Goal: Information Seeking & Learning: Learn about a topic

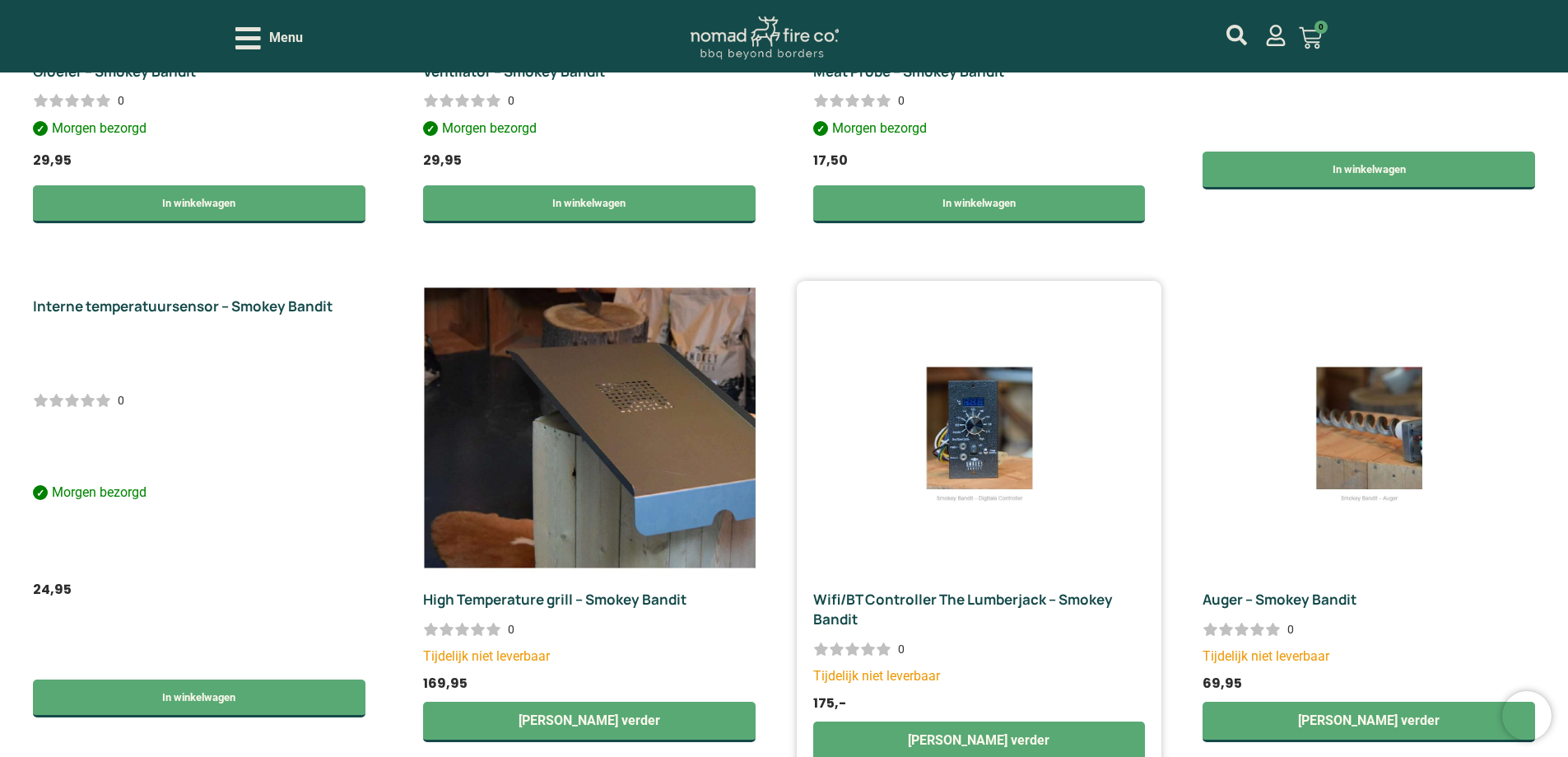
click at [950, 598] on link "Wifi/BT Controller The Lumberjack – Smokey Bandit" at bounding box center [962, 609] width 300 height 39
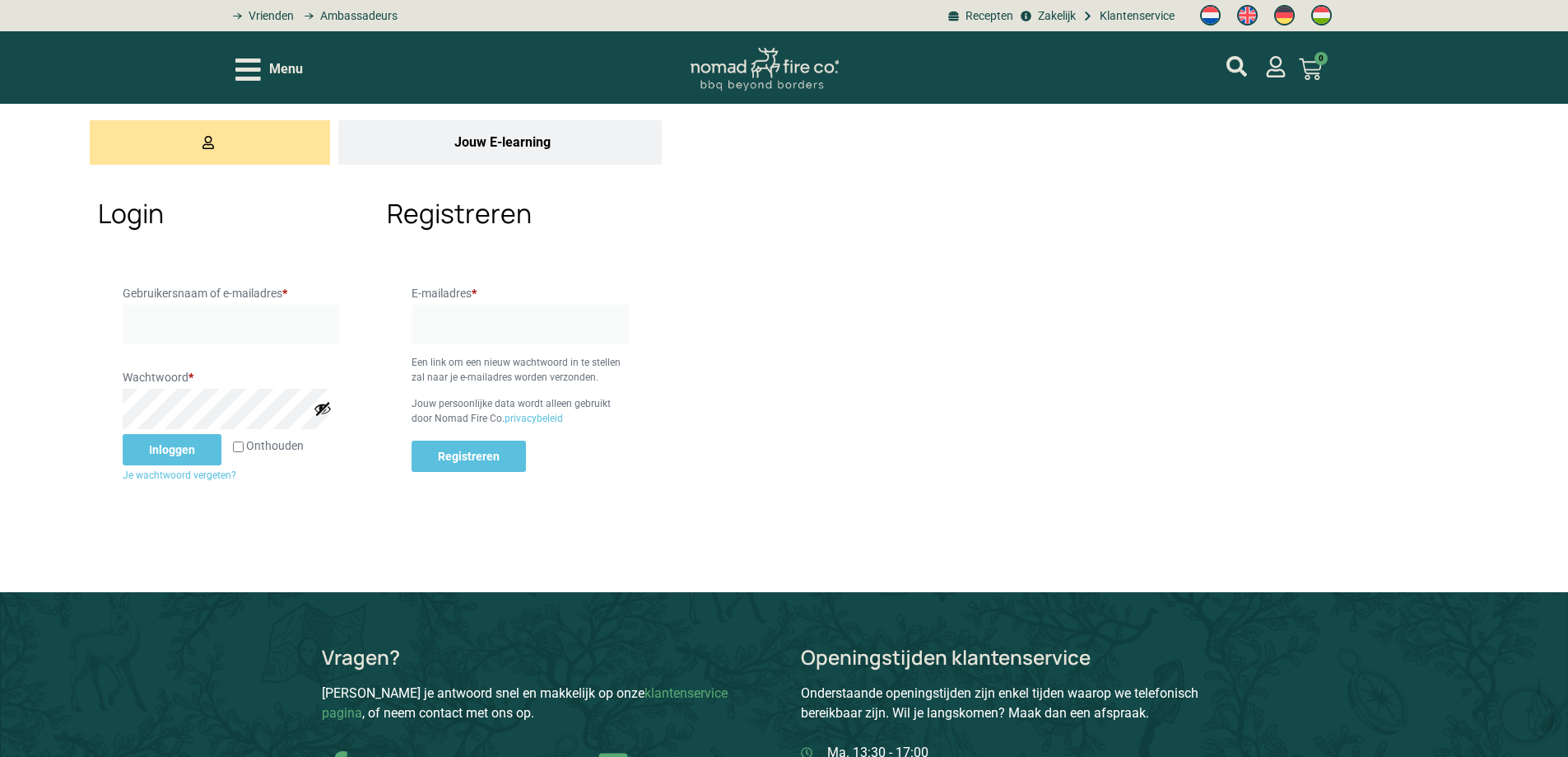
type input "fleurtje"
click at [163, 462] on button "Inloggen" at bounding box center [172, 449] width 99 height 31
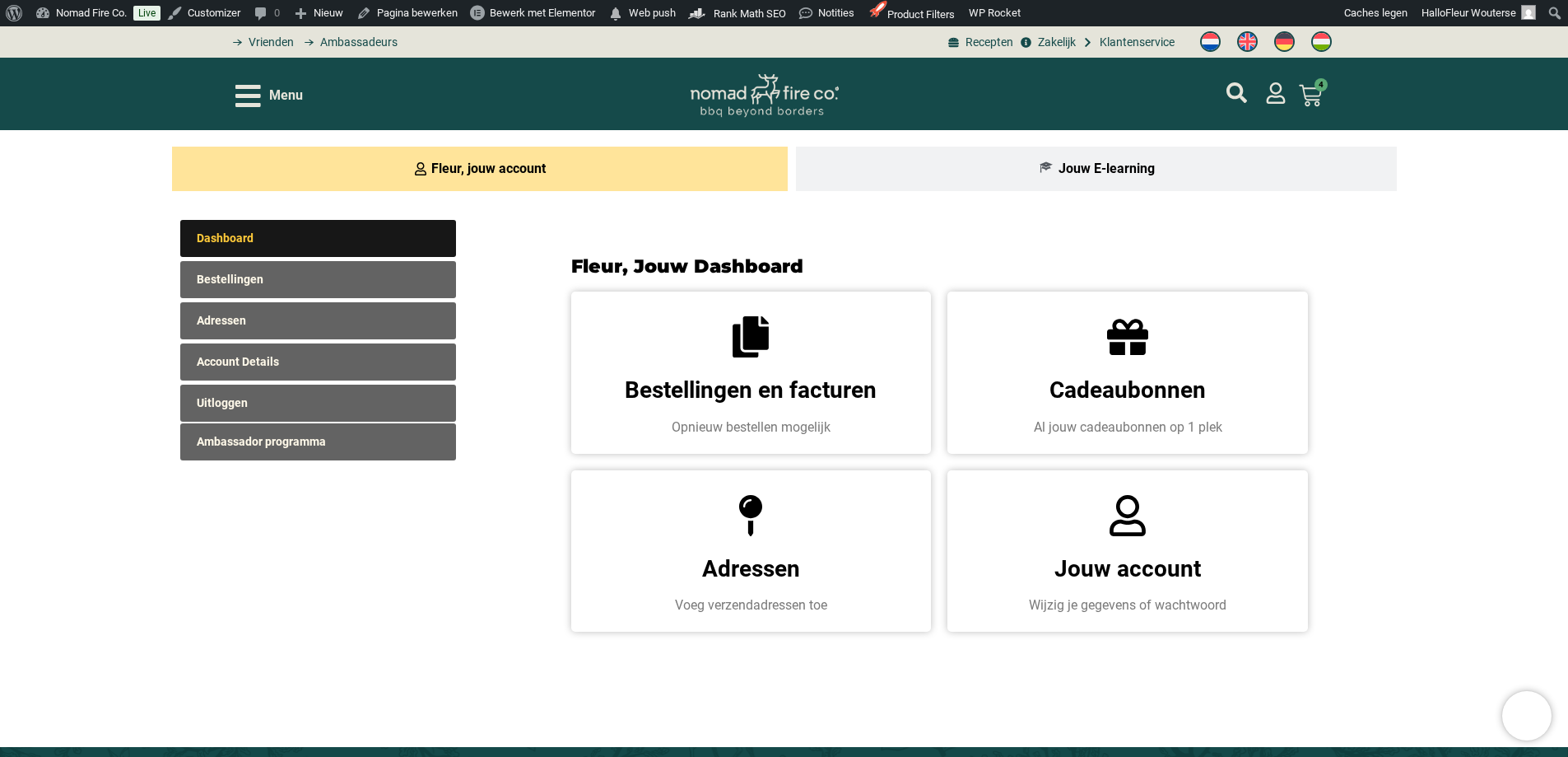
click at [242, 103] on icon "Open/Close Menu" at bounding box center [248, 95] width 26 height 22
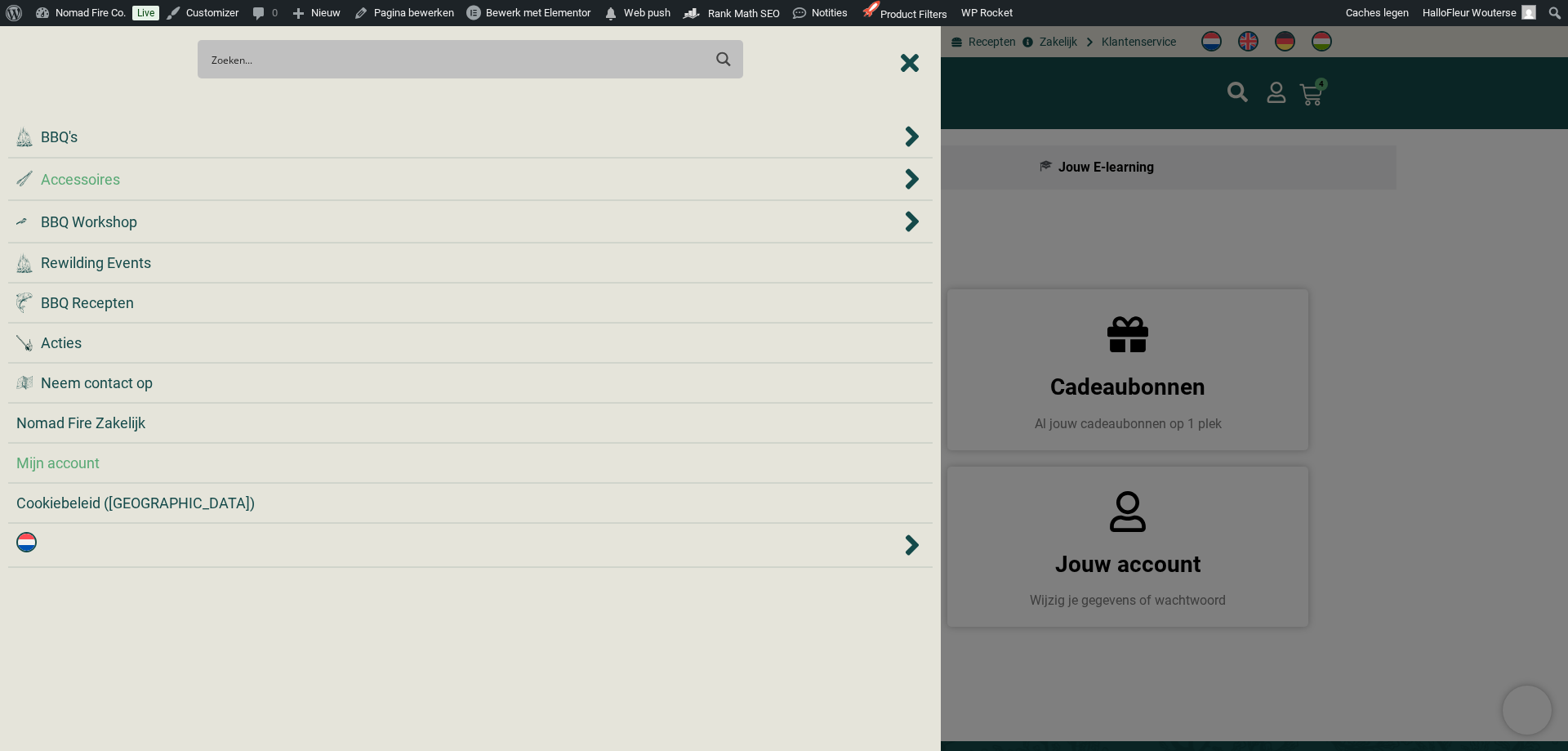
click at [125, 186] on div ".st0 { fill: #2c4a4e; } .st1 { fill: url(#Naamloos_verloop_2); } .st2 { fill: #…" at bounding box center [459, 178] width 885 height 22
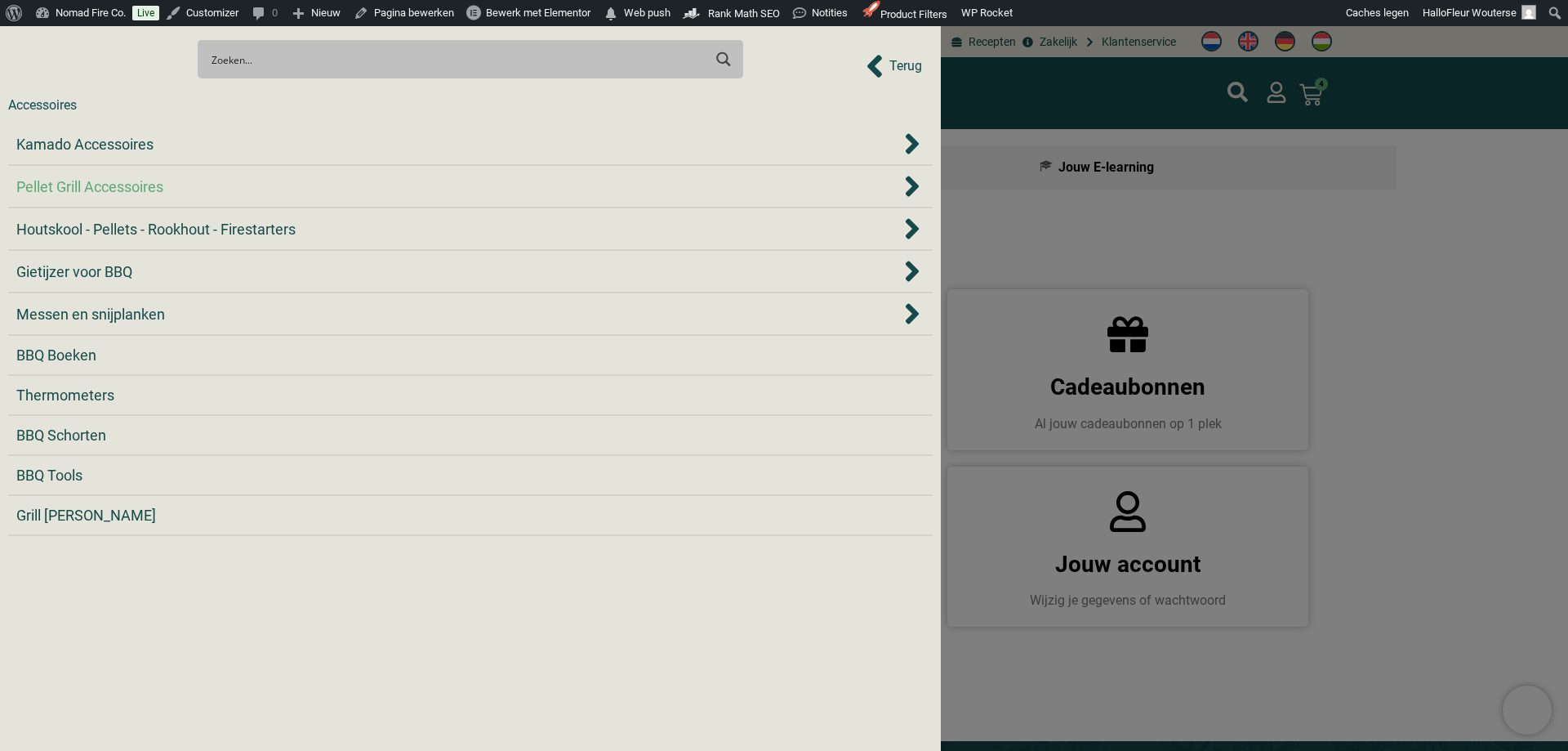
click at [126, 186] on span "Pellet Grill Accessoires" at bounding box center [90, 186] width 147 height 22
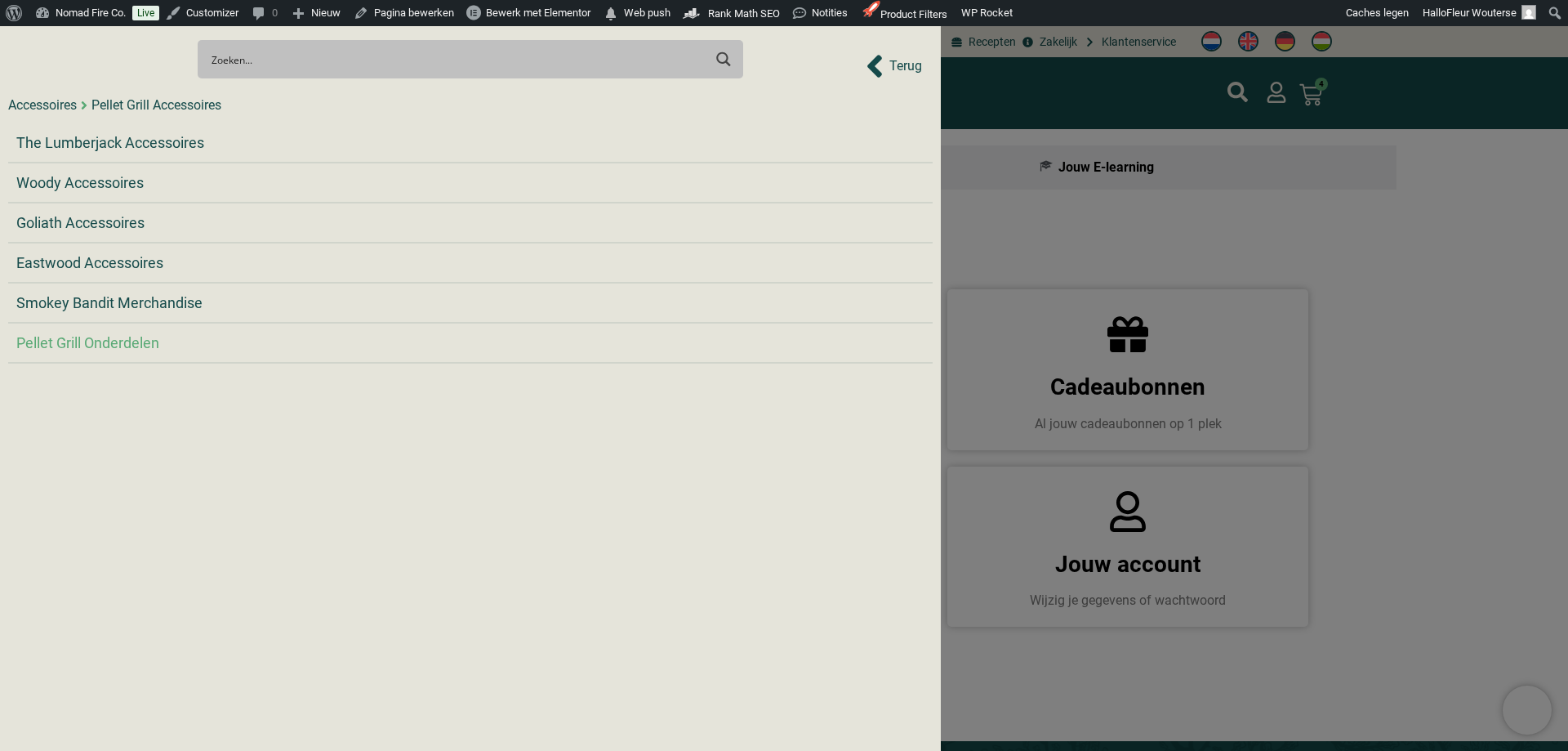
click at [104, 338] on span "Pellet Grill Onderdelen" at bounding box center [88, 342] width 143 height 22
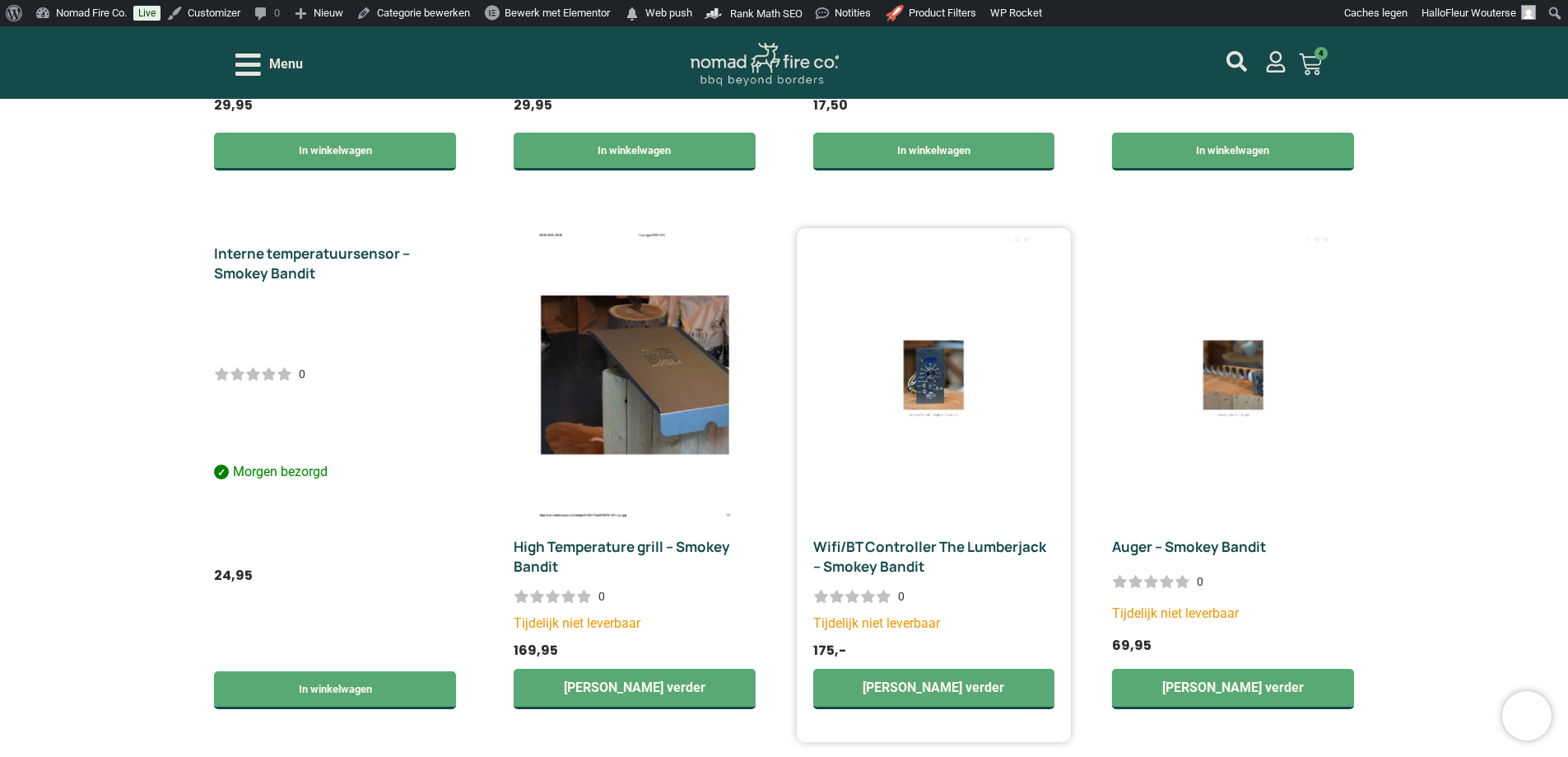
scroll to position [824, 0]
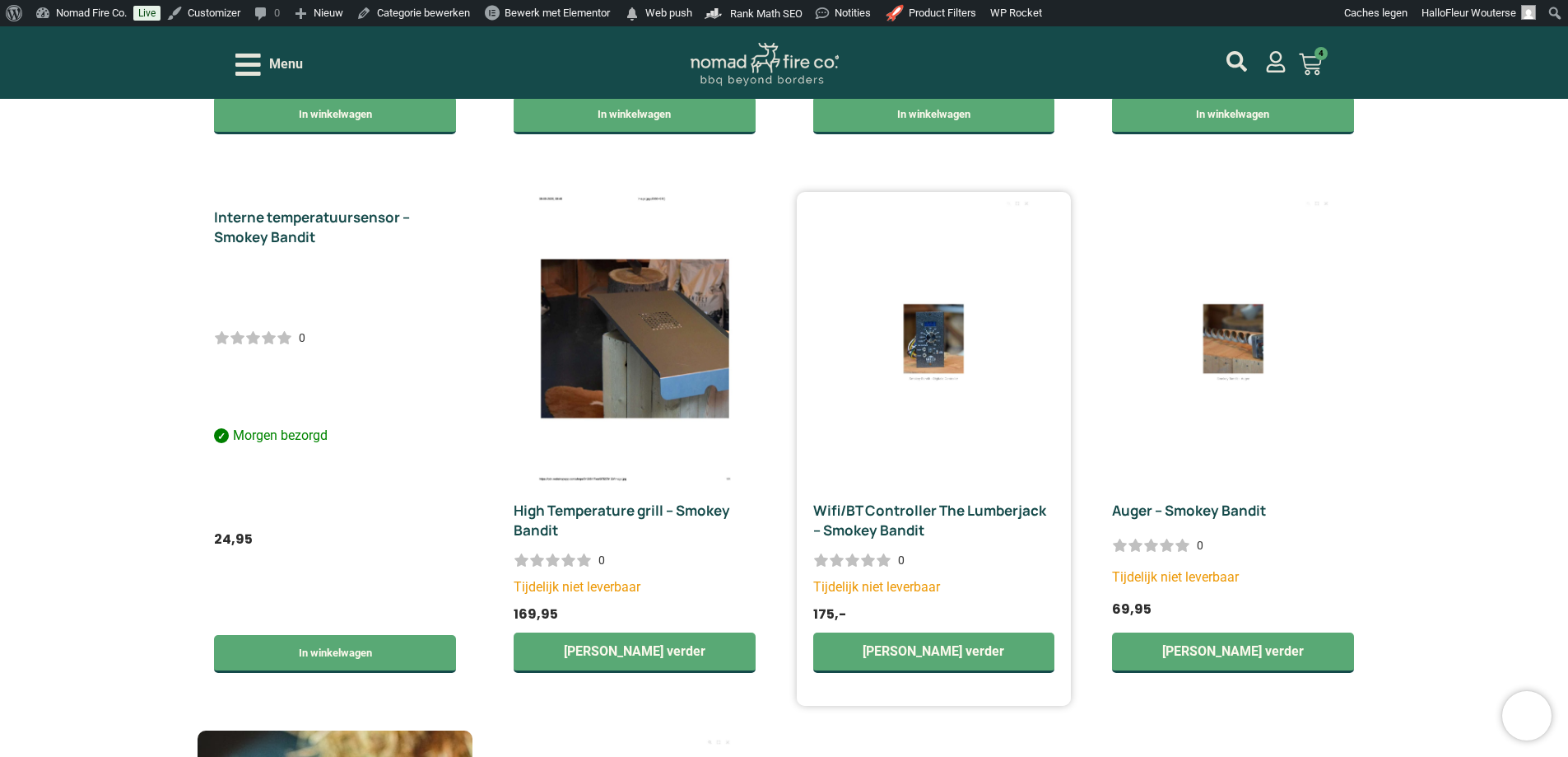
click at [894, 526] on link "Wifi/BT Controller The Lumberjack – Smokey Bandit" at bounding box center [929, 519] width 233 height 39
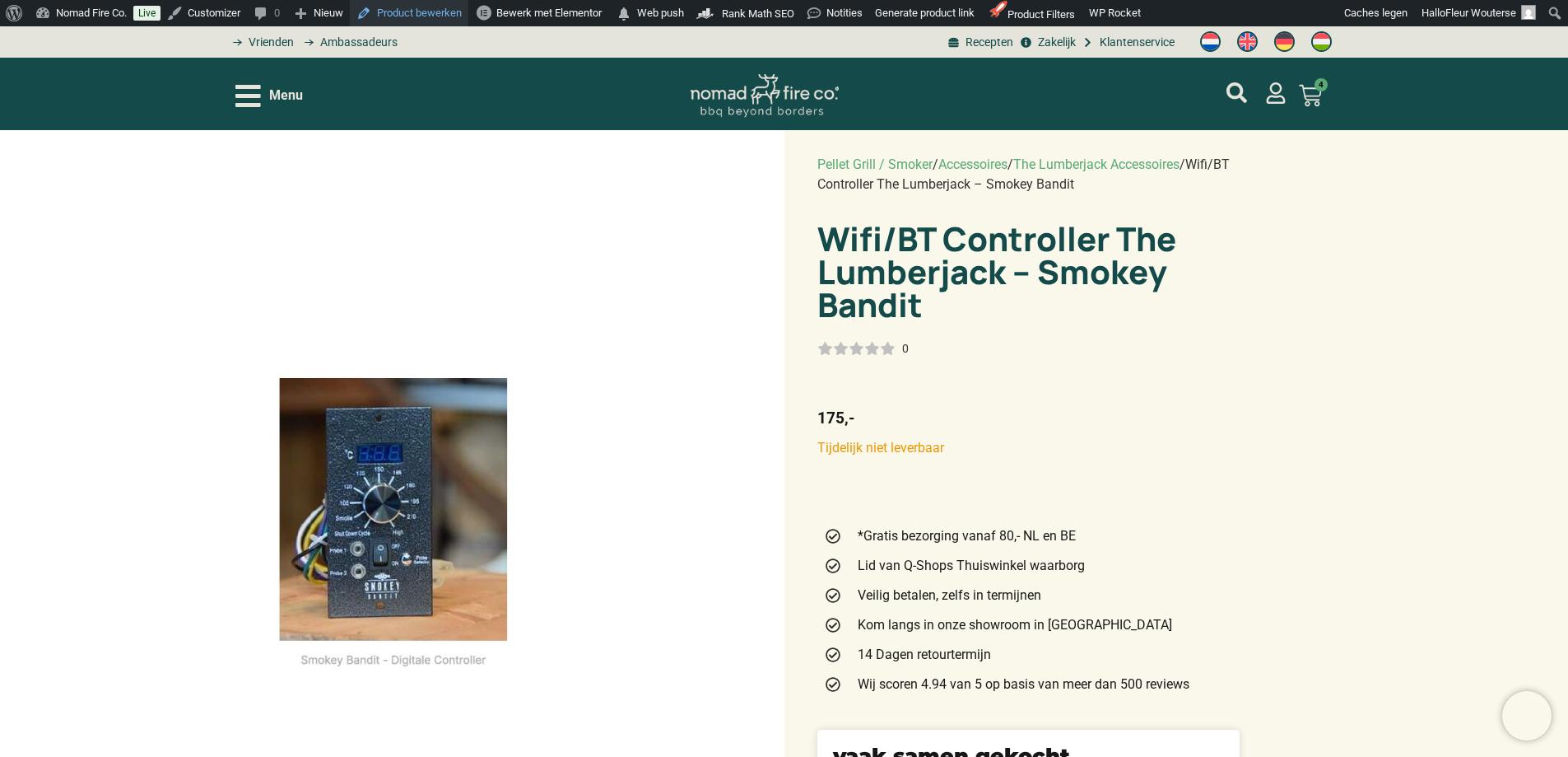
click at [419, 13] on link "Product bewerken" at bounding box center [409, 13] width 119 height 27
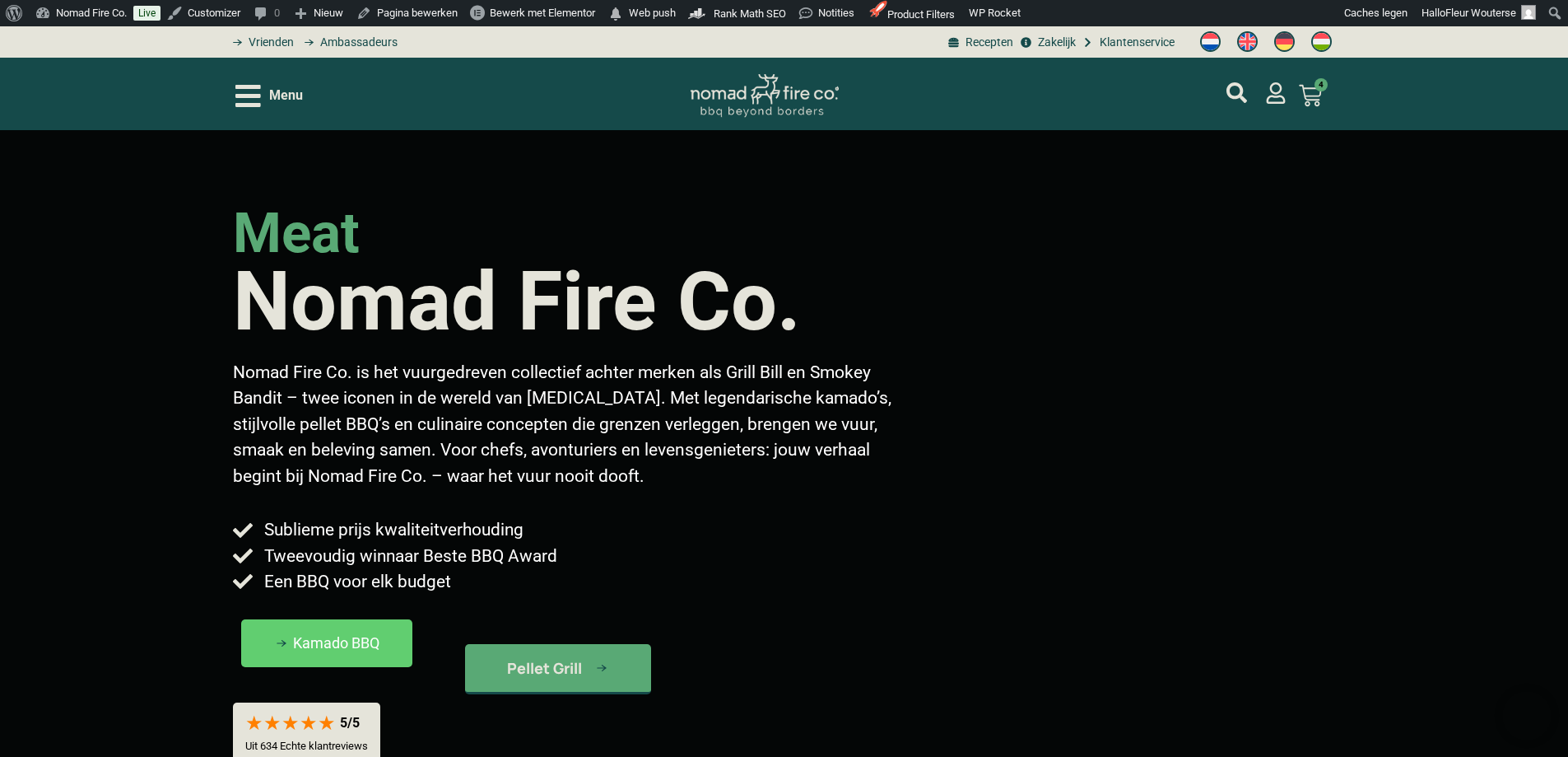
click at [246, 91] on icon "Open/Close Menu" at bounding box center [248, 96] width 26 height 29
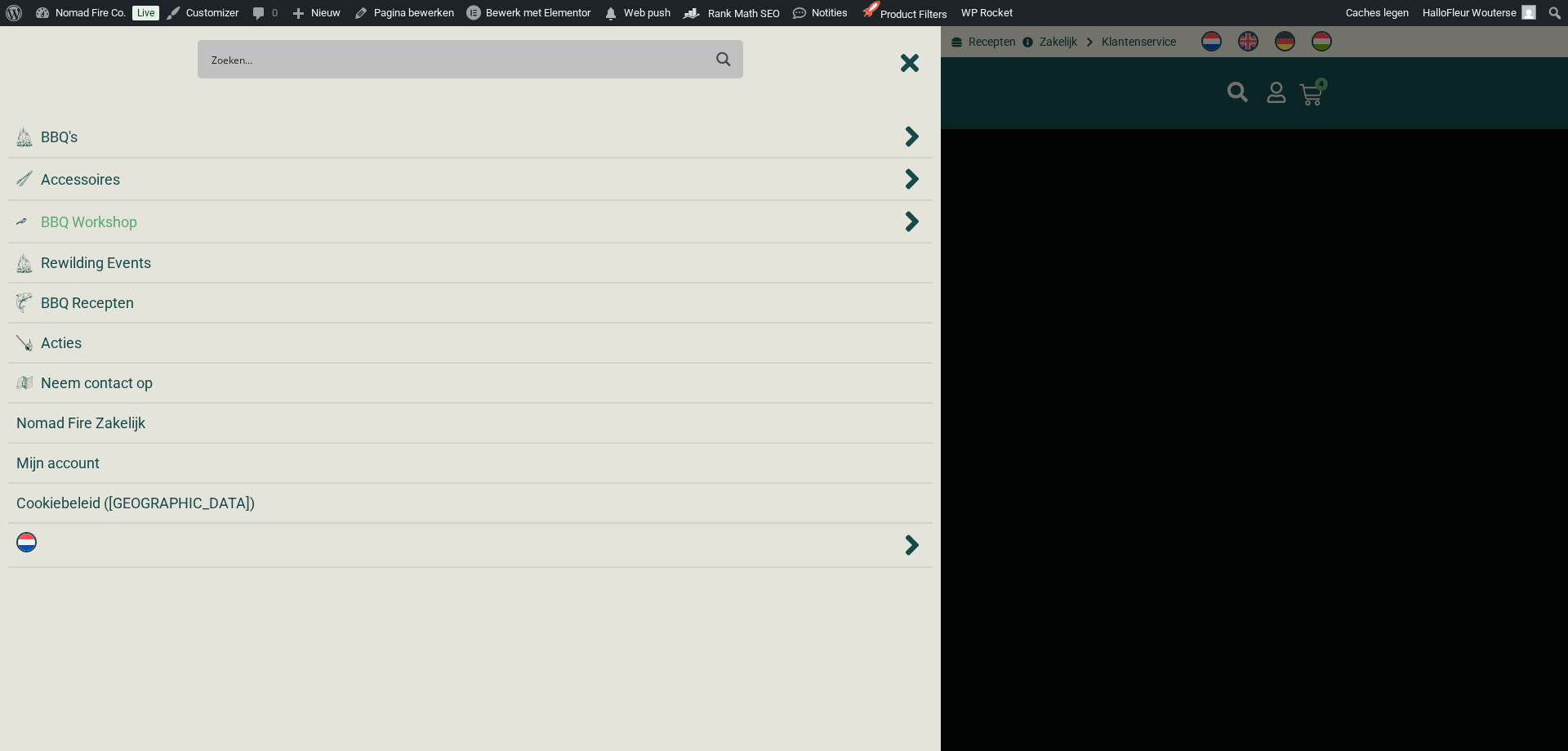
click at [173, 220] on div ".cls-1 { fill: #042e2c; } BBQ Workshop" at bounding box center [459, 221] width 885 height 22
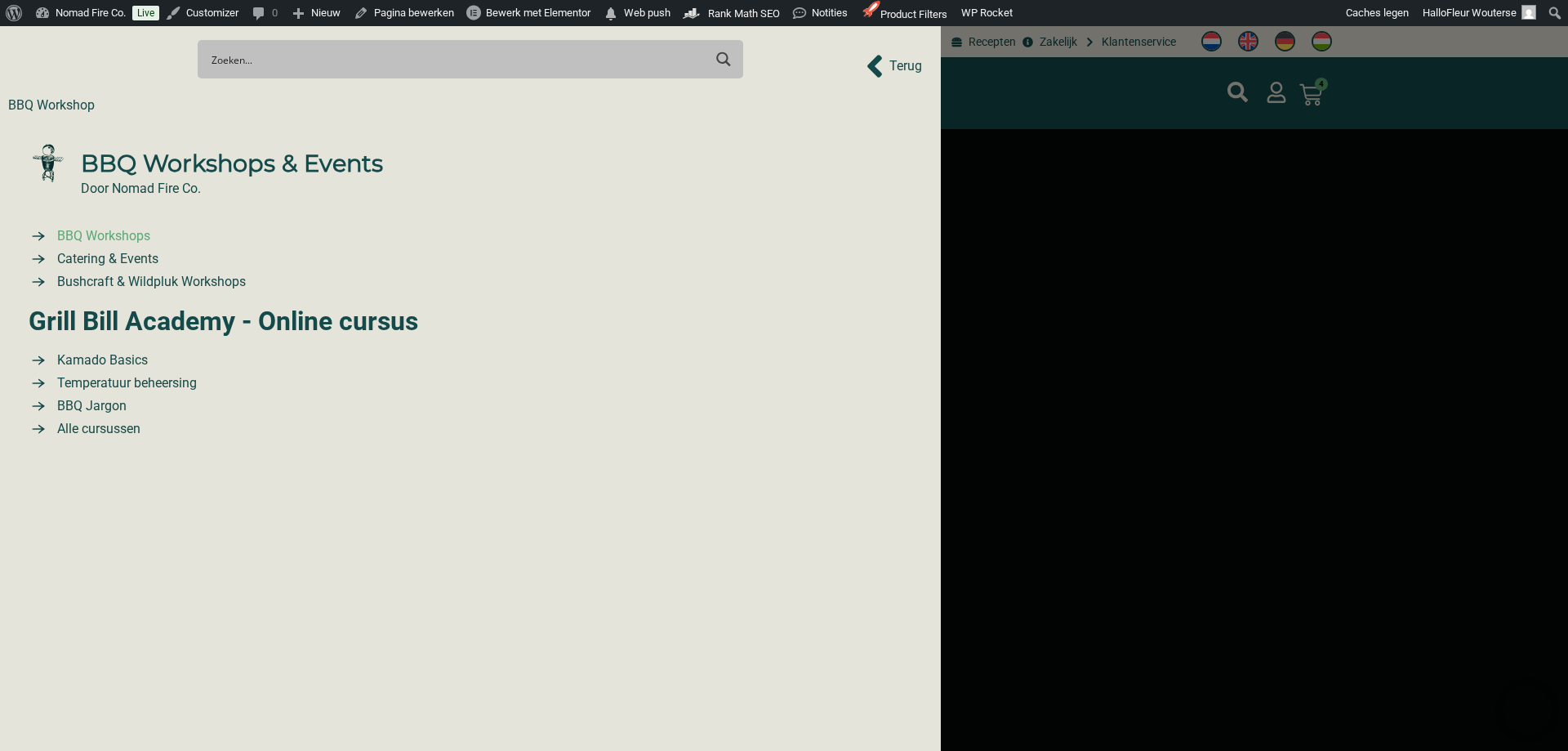
click at [112, 242] on span "BBQ Workshops" at bounding box center [101, 236] width 97 height 20
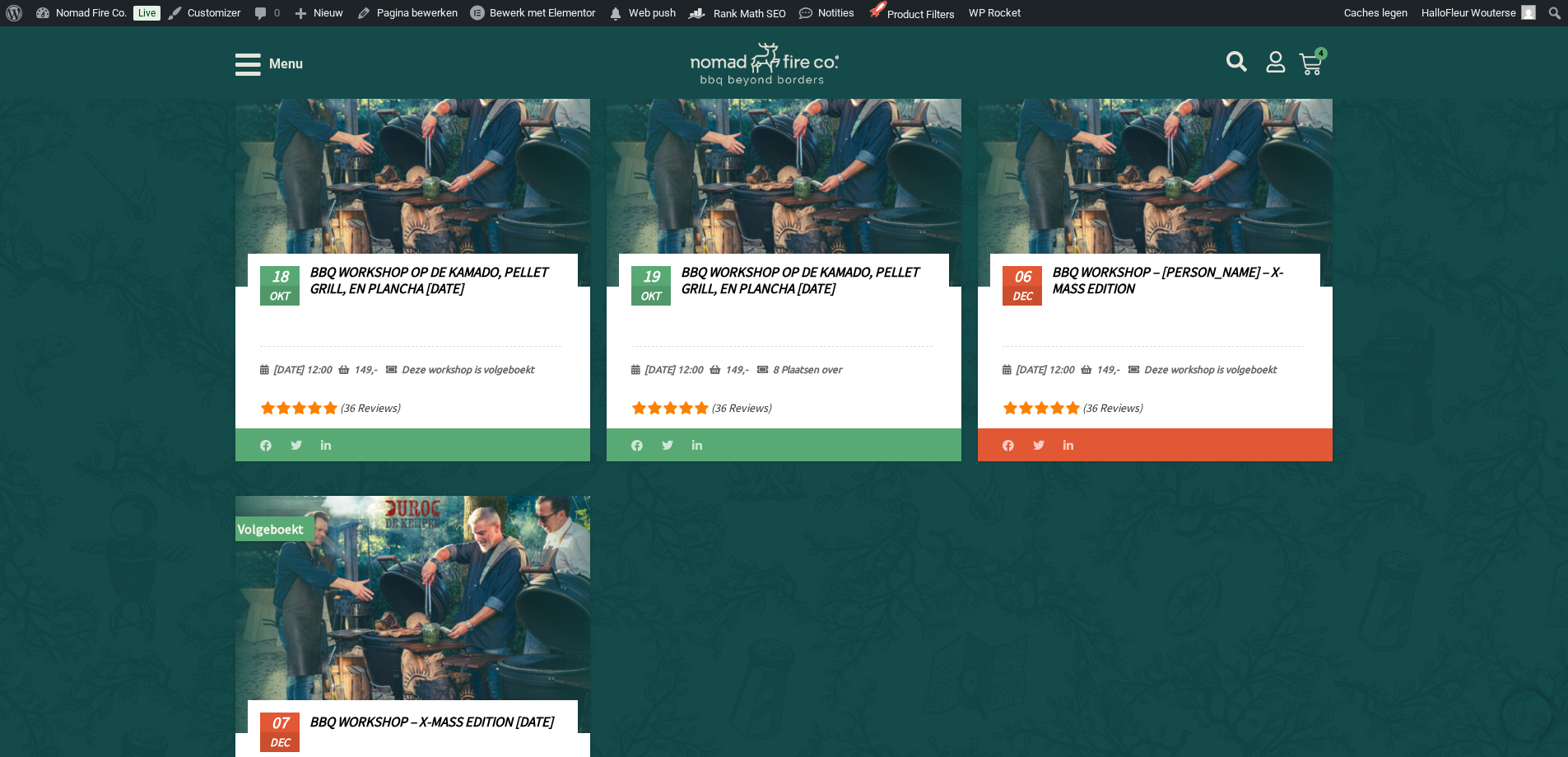
scroll to position [741, 0]
